Goal: Transaction & Acquisition: Subscribe to service/newsletter

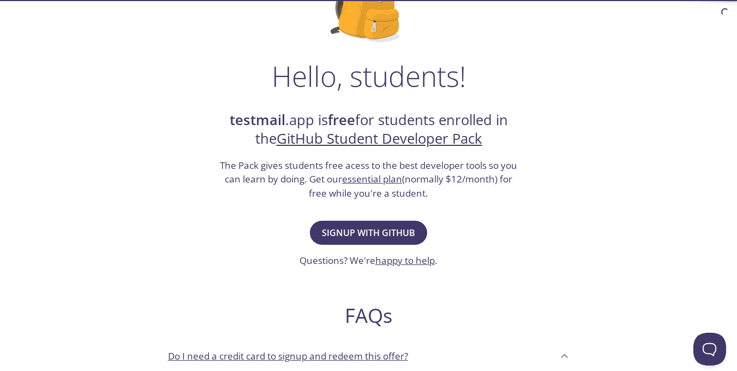
scroll to position [164, 0]
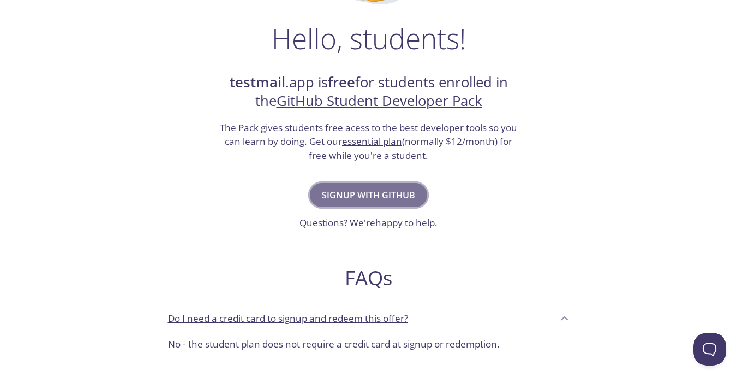
click at [377, 192] on span "Signup with GitHub" at bounding box center [368, 194] width 93 height 15
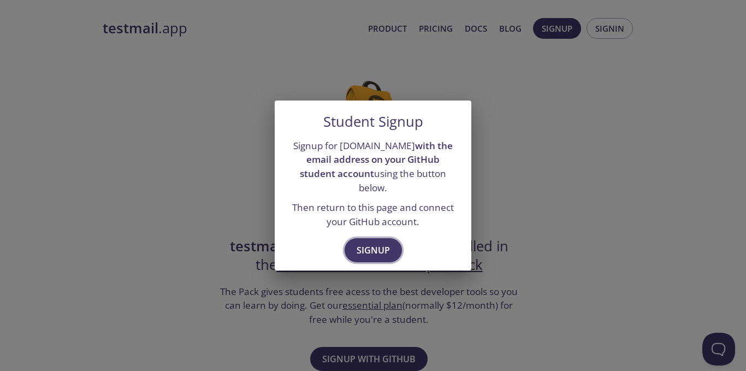
click at [378, 244] on span "Signup" at bounding box center [372, 249] width 33 height 15
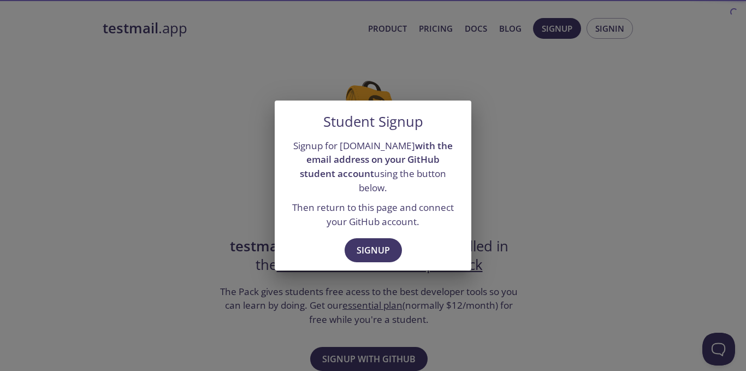
click at [130, 175] on div "Student Signup Signup for testmail.app with the email address on your GitHub st…" at bounding box center [373, 185] width 746 height 371
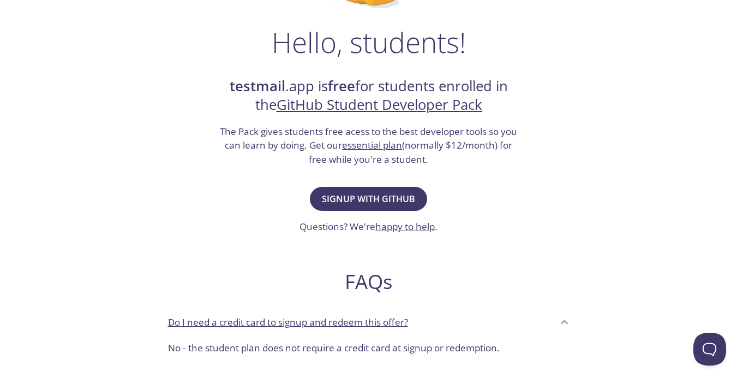
scroll to position [164, 0]
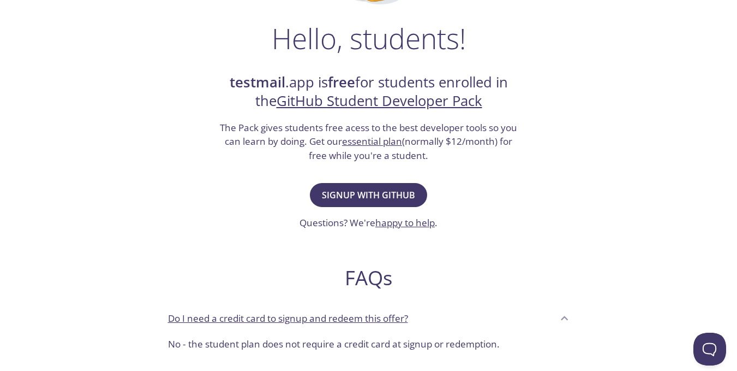
drag, startPoint x: 307, startPoint y: 157, endPoint x: 449, endPoint y: 157, distance: 142.5
click at [449, 157] on h3 "The Pack gives students free acess to the best developer tools so you can learn…" at bounding box center [369, 142] width 300 height 42
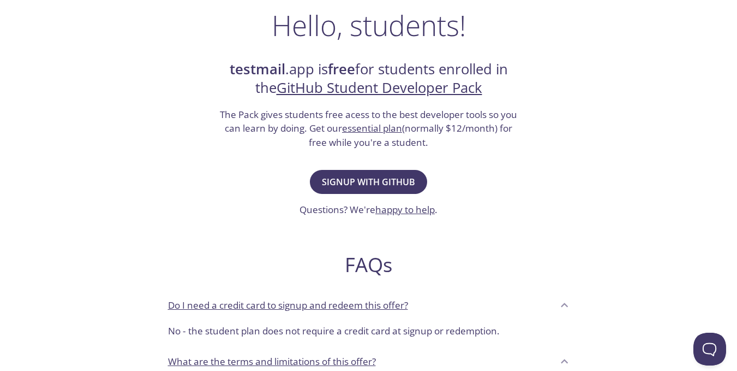
scroll to position [218, 0]
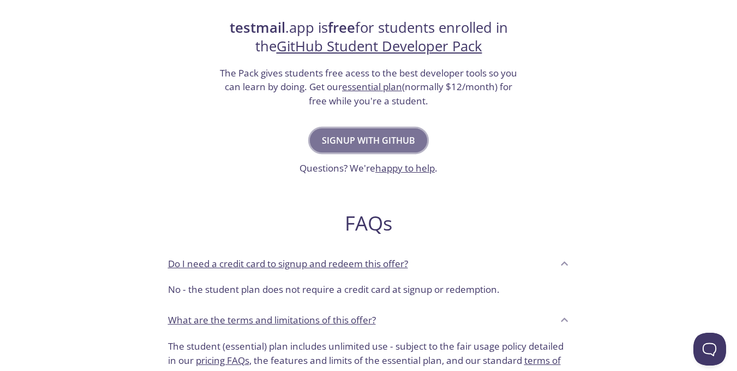
click at [353, 146] on span "Signup with GitHub" at bounding box center [368, 140] width 93 height 15
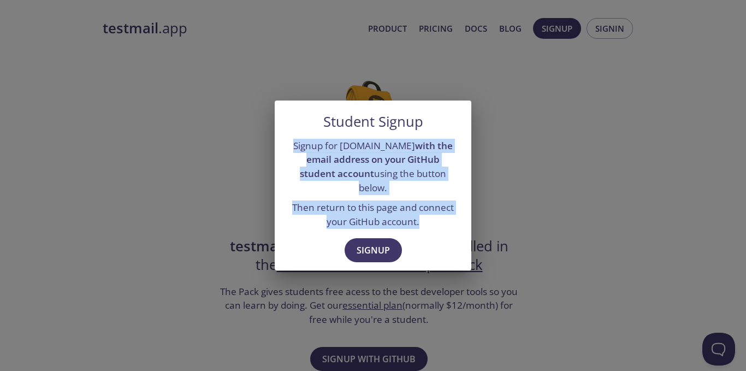
drag, startPoint x: 290, startPoint y: 148, endPoint x: 435, endPoint y: 225, distance: 163.8
click at [435, 225] on div "Signup for testmail.app with the email address on your GitHub student account u…" at bounding box center [373, 183] width 196 height 99
click at [454, 216] on p "Then return to this page and connect your GitHub account." at bounding box center [373, 214] width 170 height 28
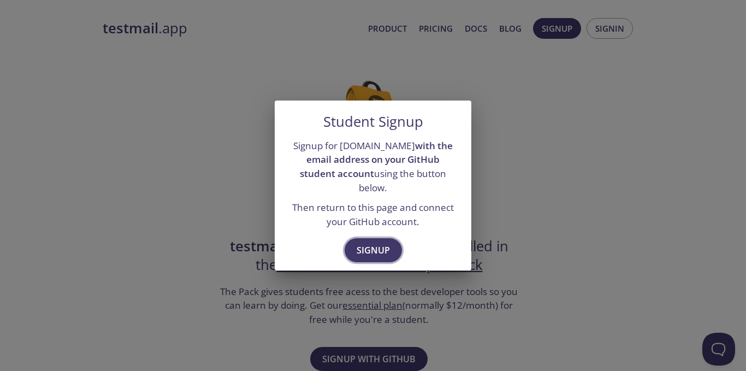
click at [377, 242] on span "Signup" at bounding box center [372, 249] width 33 height 15
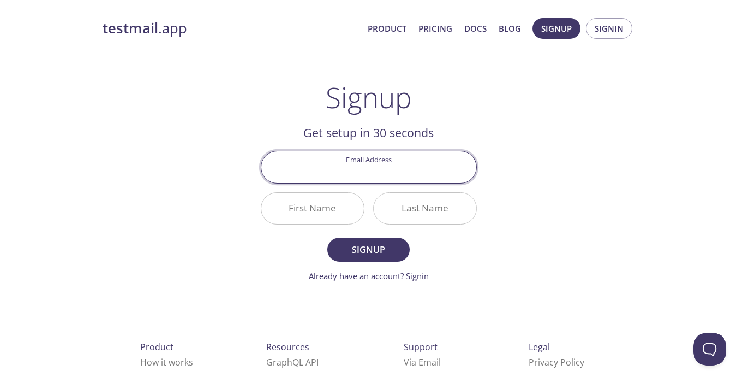
paste input "[EMAIL_ADDRESS][DOMAIN_NAME]"
type input "[EMAIL_ADDRESS][DOMAIN_NAME]"
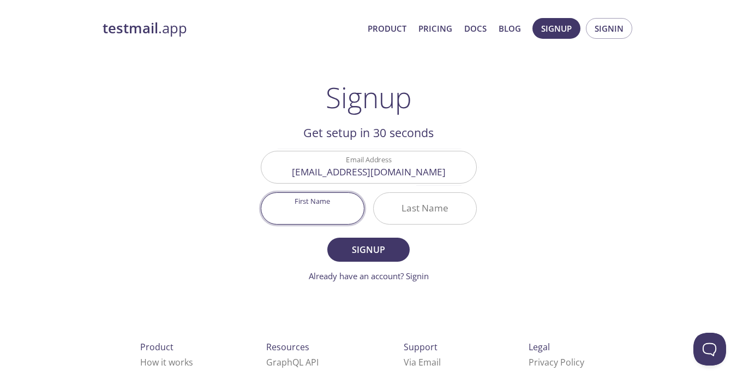
click at [312, 210] on input "First Name" at bounding box center [312, 208] width 103 height 31
type input "Aufal"
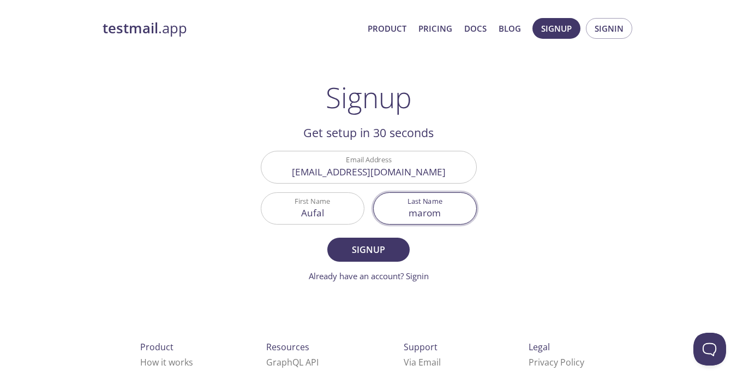
type input "marom"
click at [327, 237] on button "Signup" at bounding box center [368, 249] width 82 height 24
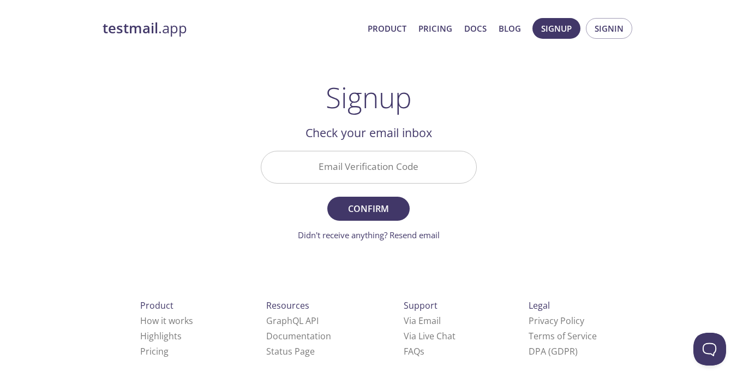
click at [347, 174] on input "Email Verification Code" at bounding box center [368, 166] width 215 height 31
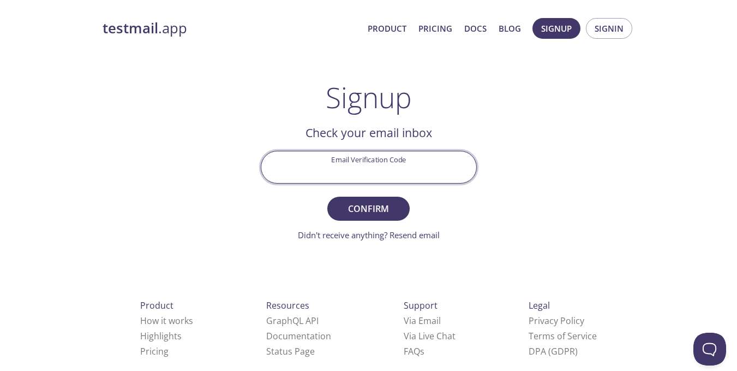
paste input "4X6EP7J"
type input "4X6EP7J"
click at [360, 212] on span "Confirm" at bounding box center [368, 208] width 58 height 15
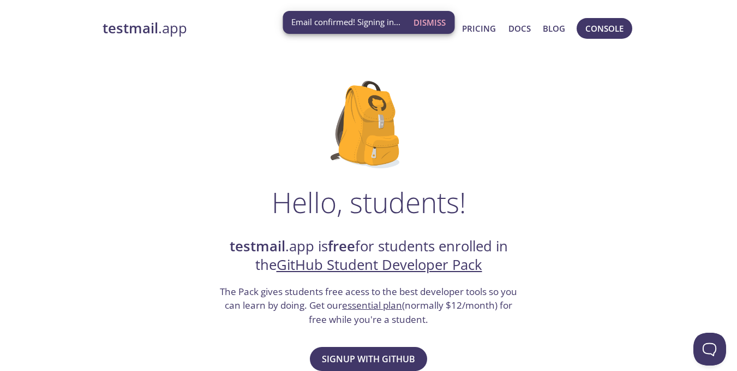
scroll to position [35, 0]
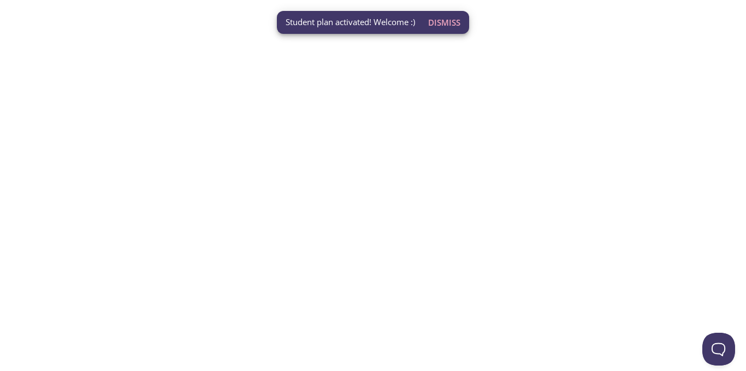
click at [439, 17] on span "Dismiss" at bounding box center [444, 22] width 32 height 14
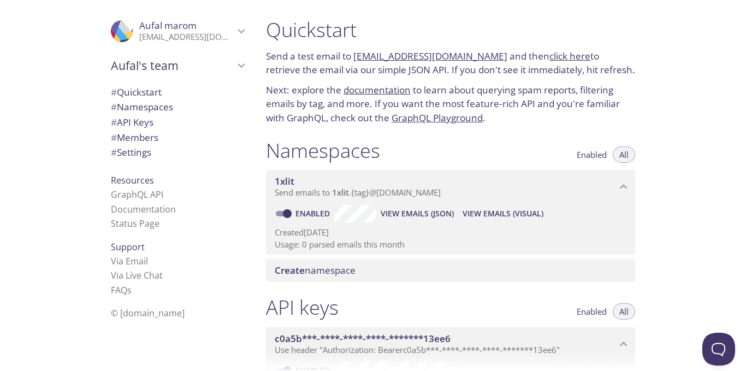
click at [157, 94] on span "# Quickstart" at bounding box center [177, 92] width 133 height 14
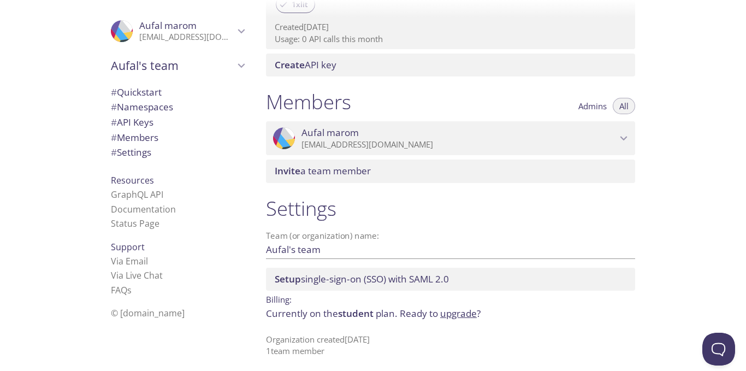
scroll to position [406, 0]
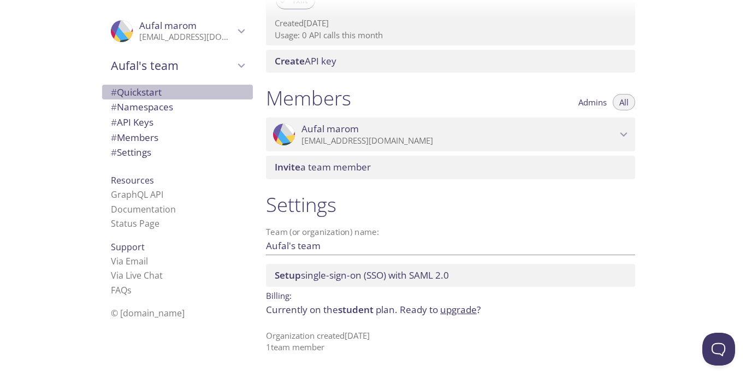
click at [135, 96] on span "# Quickstart" at bounding box center [136, 92] width 51 height 13
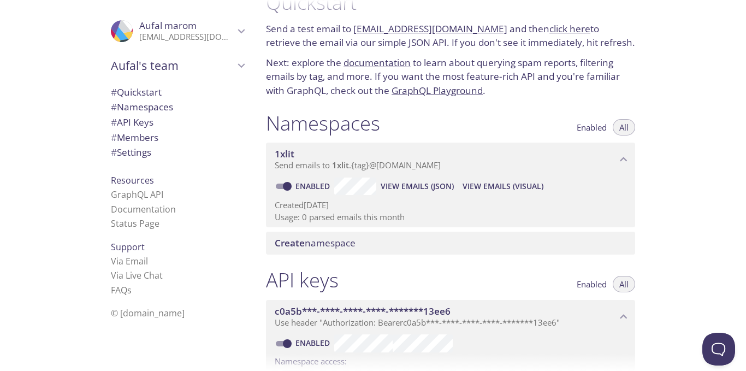
scroll to position [17, 0]
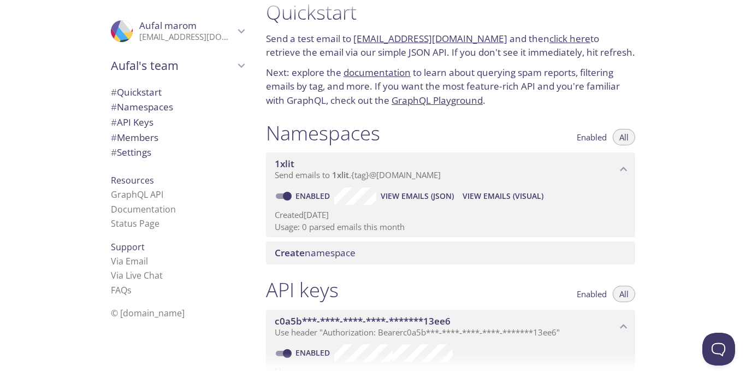
click at [133, 106] on span "# Namespaces" at bounding box center [142, 106] width 62 height 13
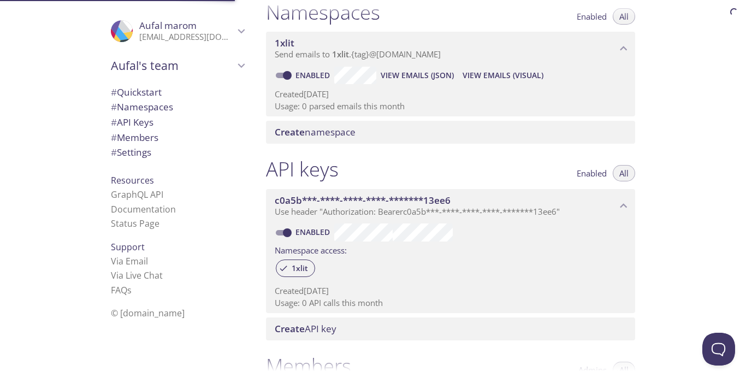
click at [135, 123] on span "# API Keys" at bounding box center [132, 122] width 43 height 13
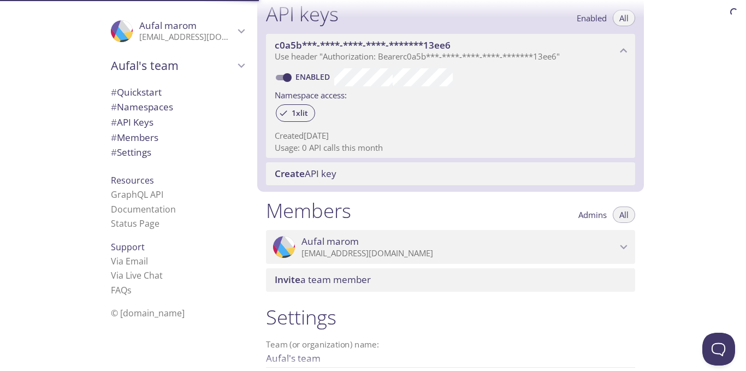
scroll to position [295, 0]
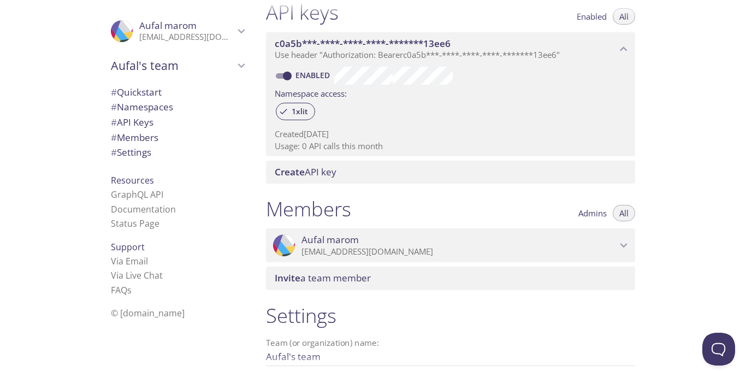
click at [120, 144] on span "# Members" at bounding box center [177, 137] width 133 height 14
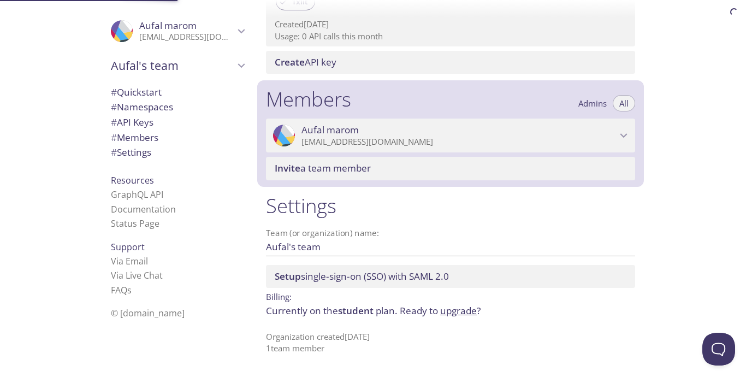
scroll to position [406, 0]
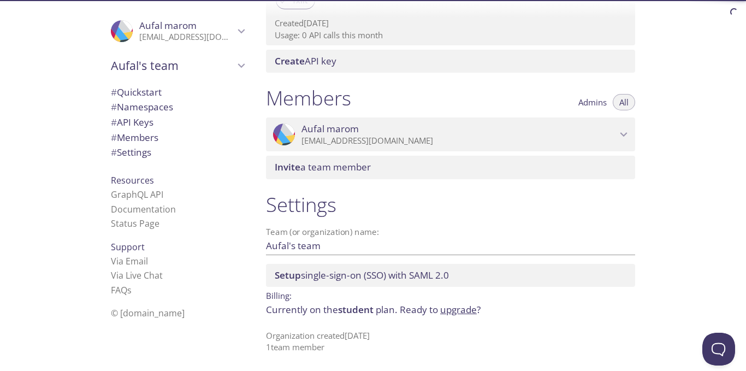
click at [123, 161] on div "# Quickstart # Namespaces # API Keys # Members # Settings" at bounding box center [177, 125] width 151 height 87
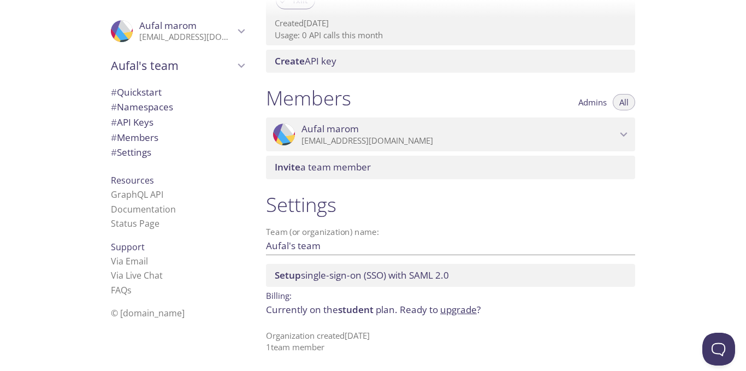
click at [124, 181] on span "Resources" at bounding box center [132, 180] width 43 height 12
click at [124, 177] on span "Resources" at bounding box center [132, 180] width 43 height 12
click at [128, 191] on link "GraphQL API" at bounding box center [137, 194] width 52 height 12
